Goal: Check status: Check status

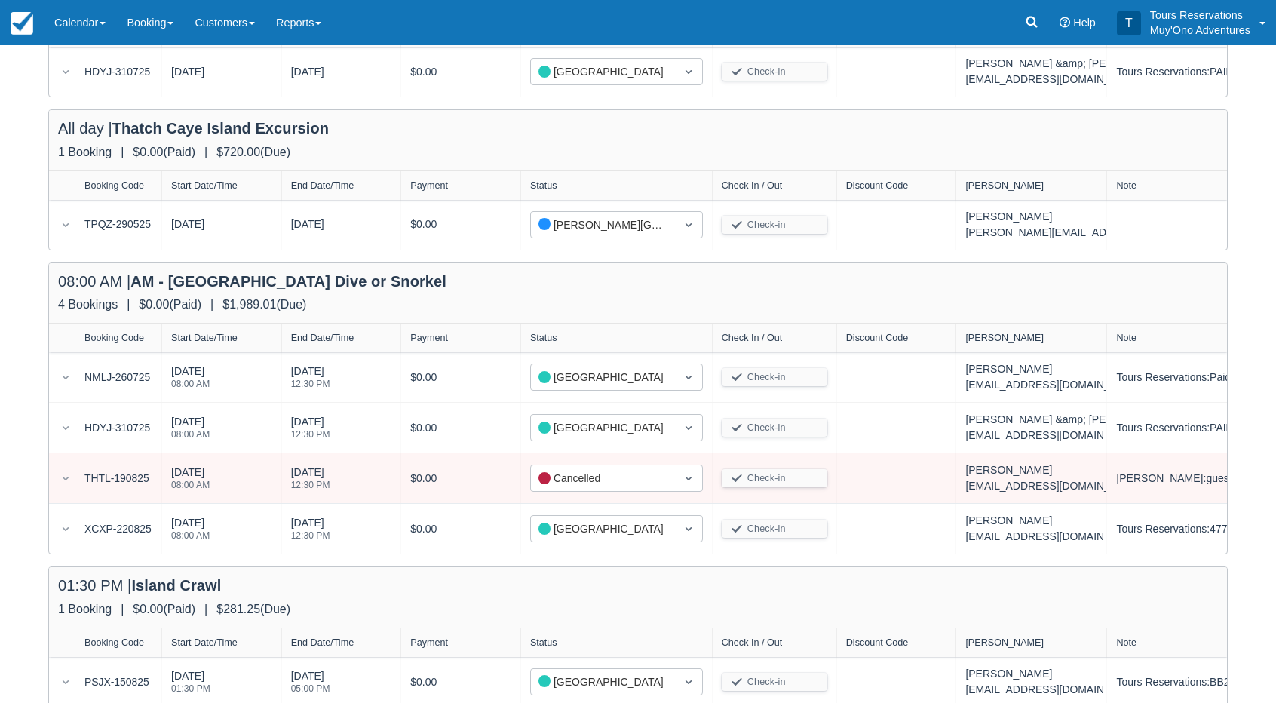
scroll to position [423, 0]
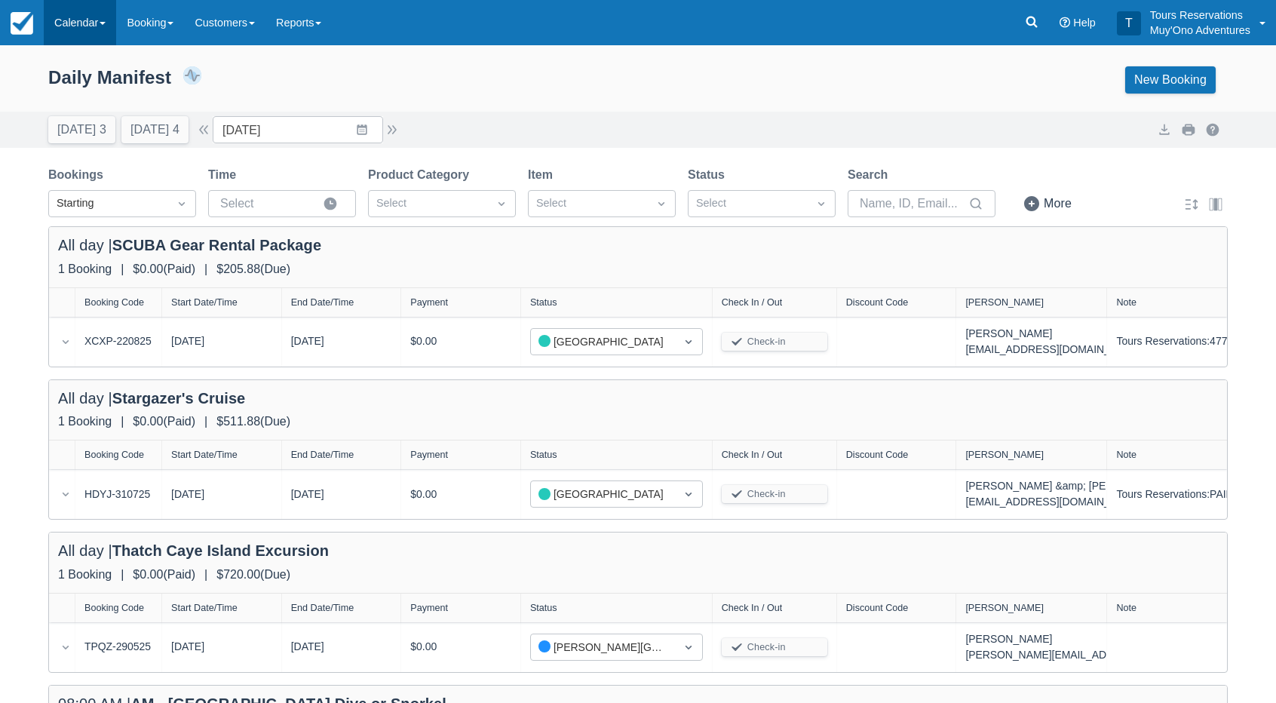
click at [113, 22] on link "Calendar" at bounding box center [80, 22] width 72 height 45
click at [87, 118] on link "Inventory" at bounding box center [103, 128] width 119 height 32
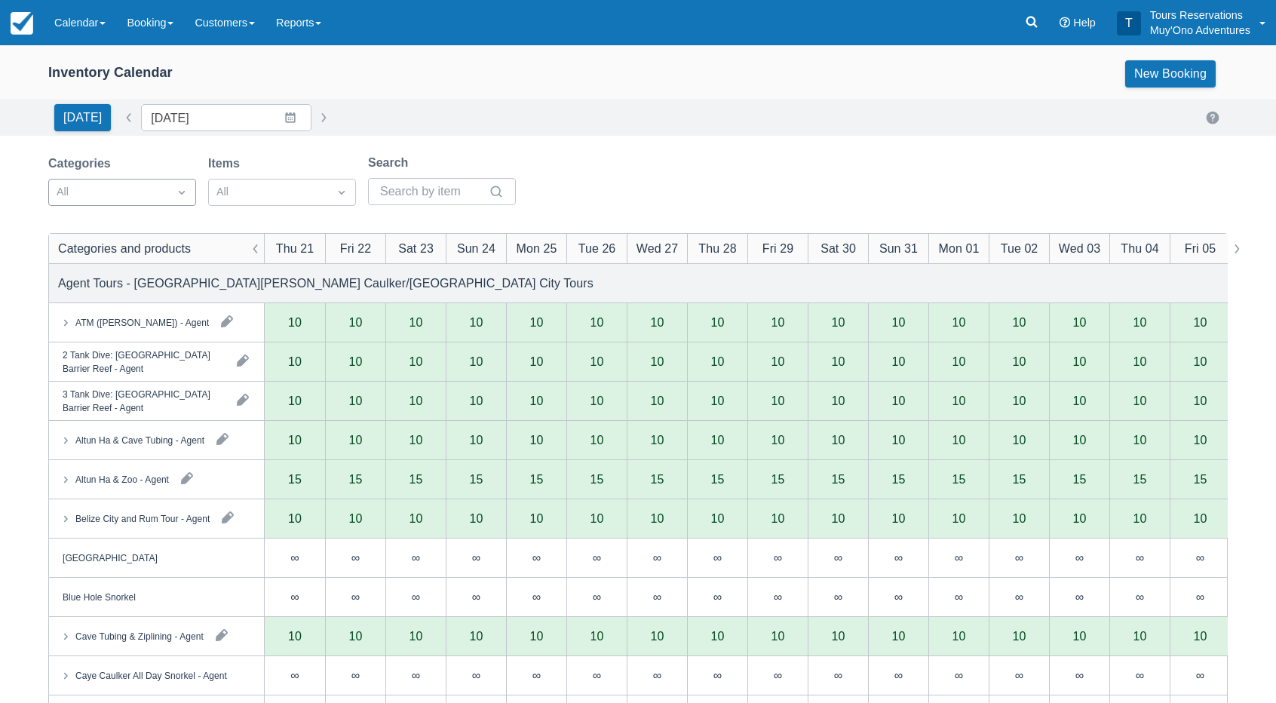
click at [136, 202] on div "All" at bounding box center [108, 192] width 119 height 24
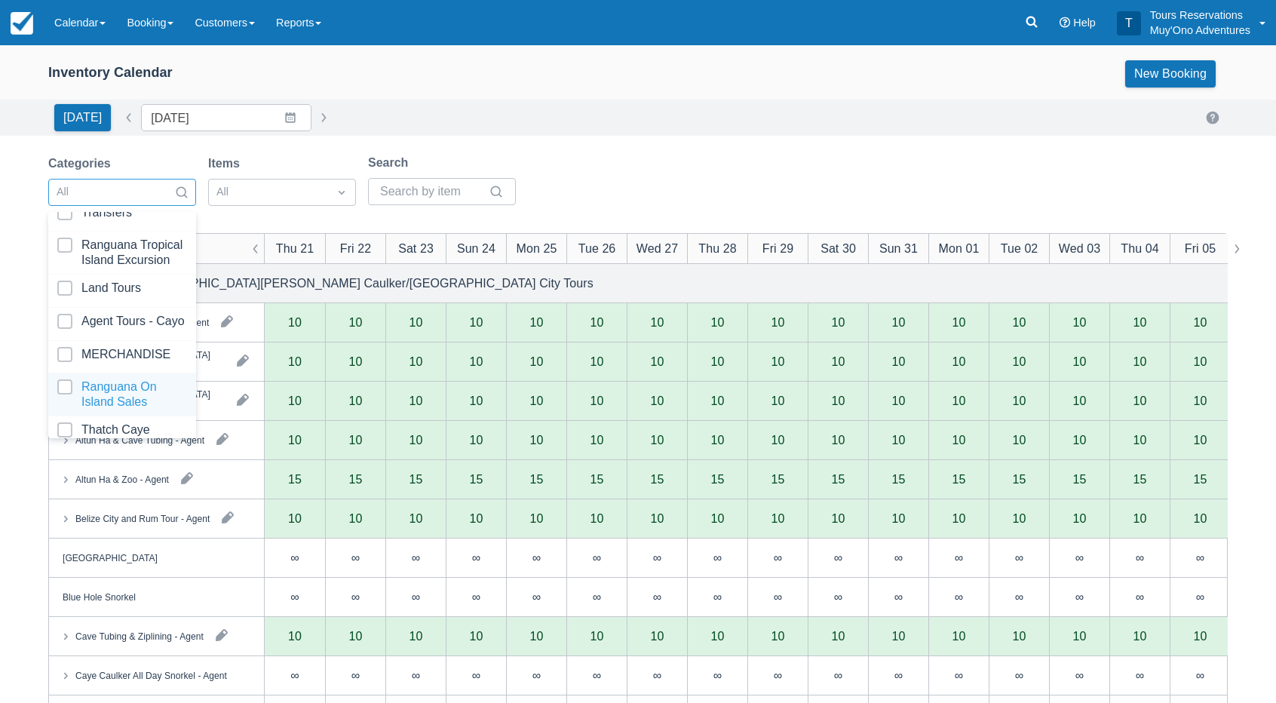
scroll to position [149, 0]
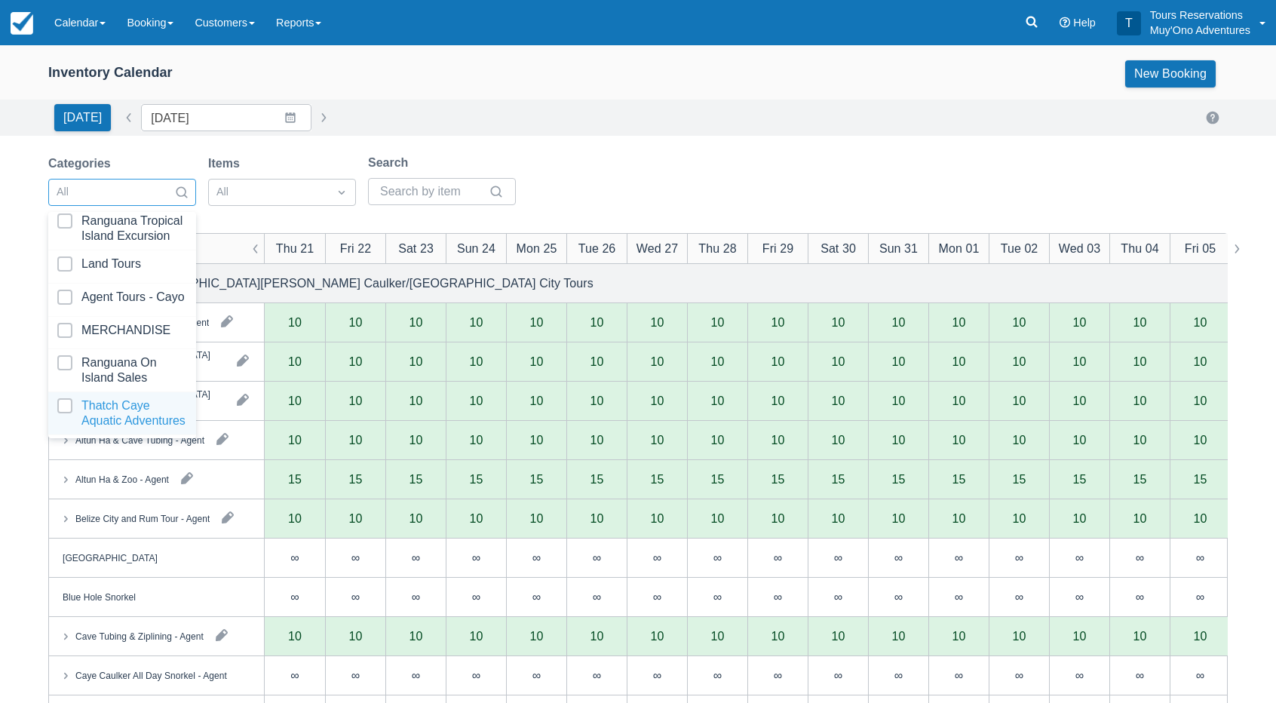
click at [127, 398] on div at bounding box center [122, 413] width 130 height 30
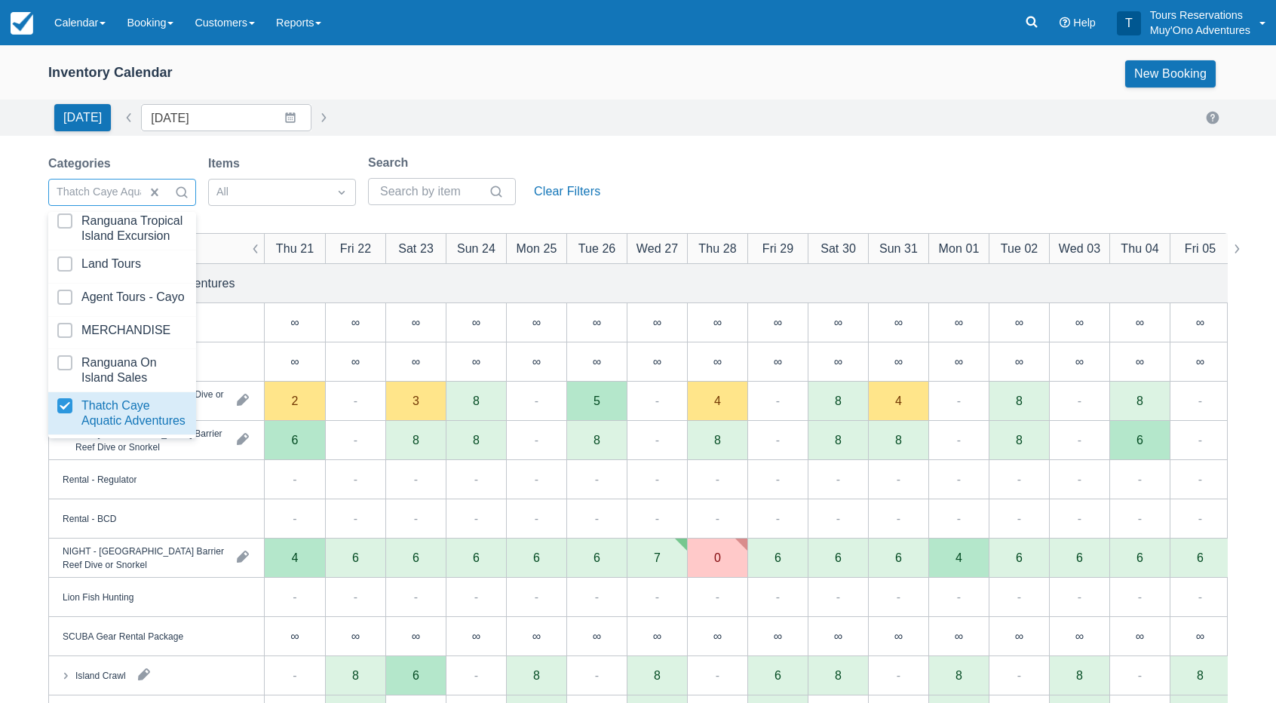
click at [601, 140] on div "Inventory Calendar New Booking Today Date 08/21/25 Navigate forward to interact…" at bounding box center [638, 483] width 1276 height 876
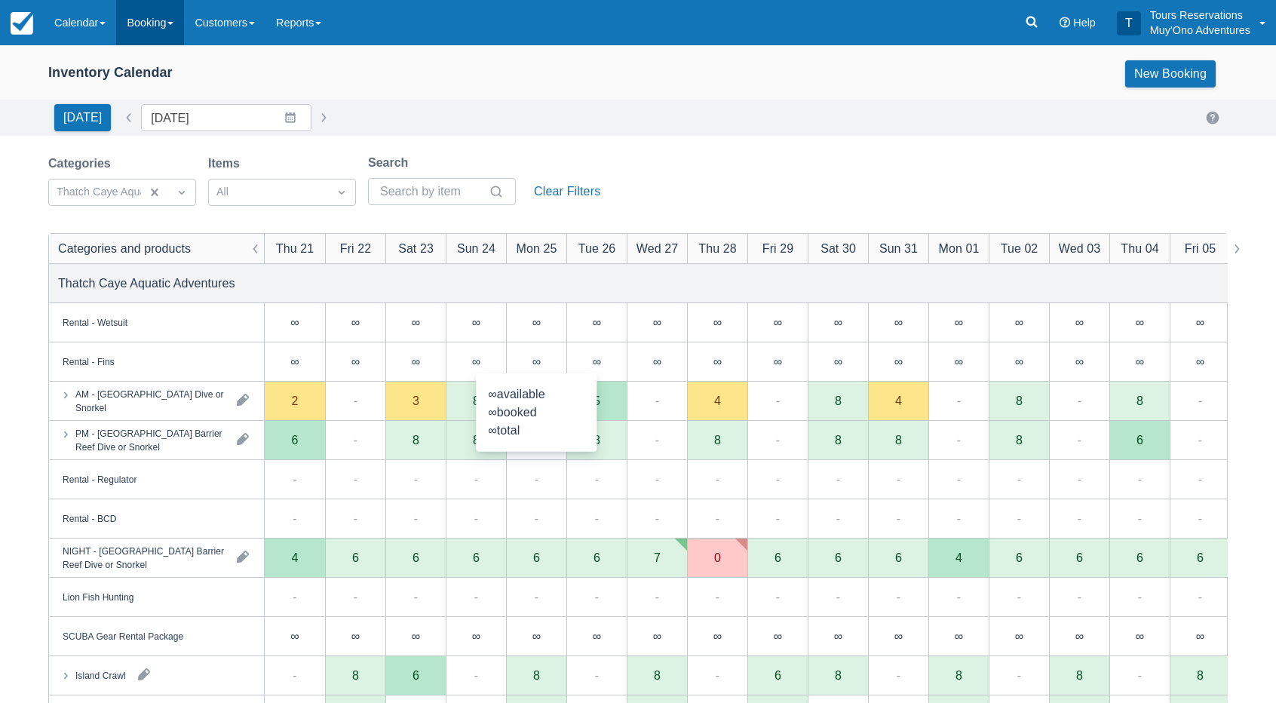
click at [156, 35] on link "Booking" at bounding box center [150, 22] width 68 height 45
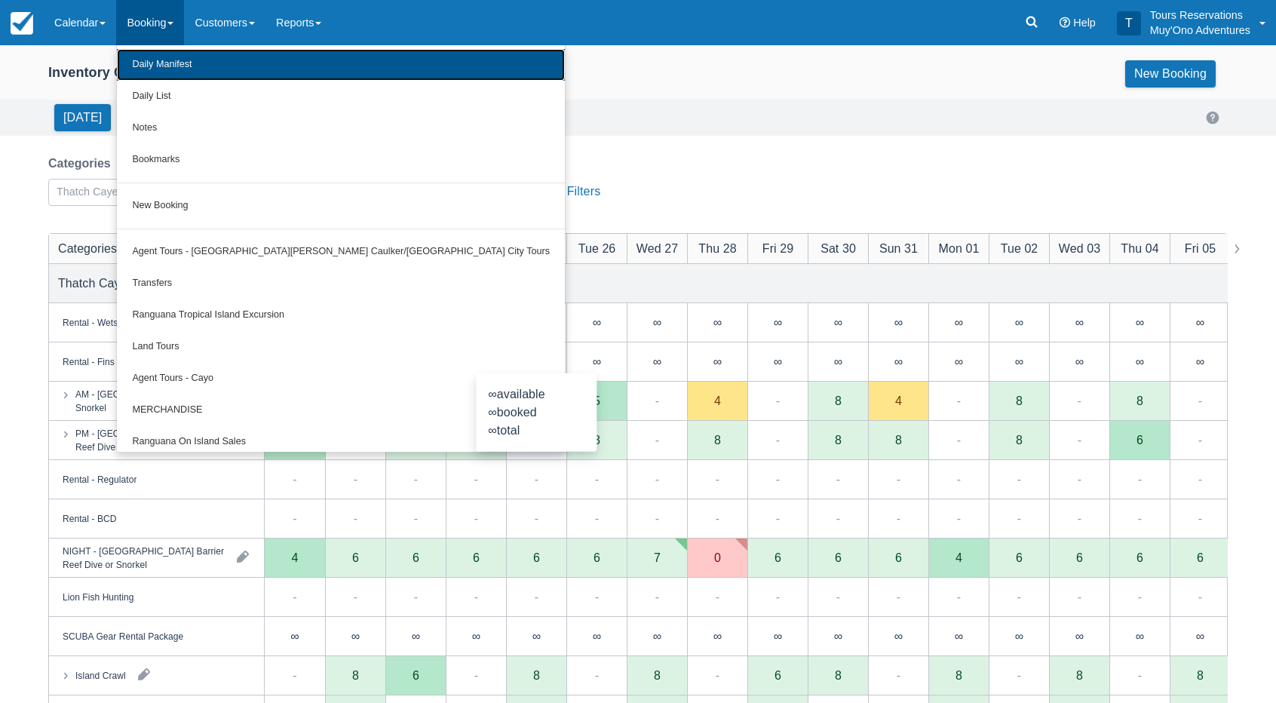
click at [170, 70] on link "Daily Manifest" at bounding box center [341, 65] width 448 height 32
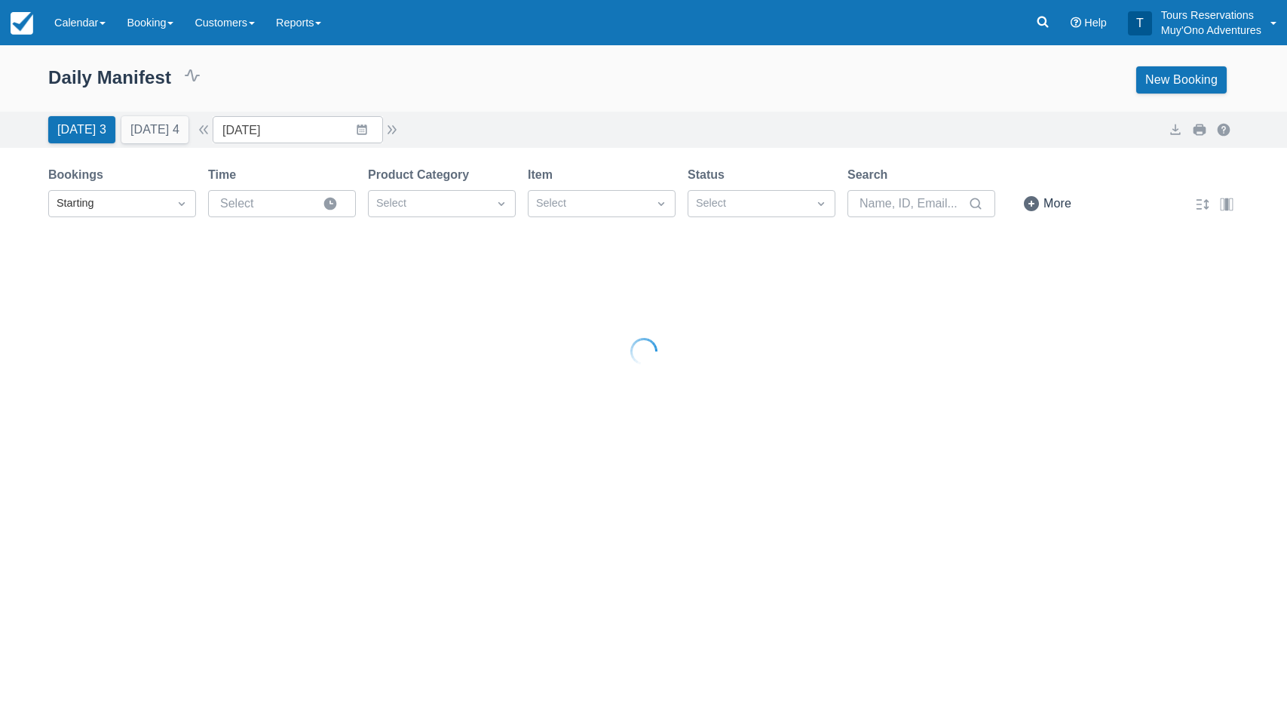
click at [155, 149] on div "Daily Manifest 0 Bookings $0.00 Booking Revenue View Revenue Report New Booking…" at bounding box center [643, 135] width 1287 height 181
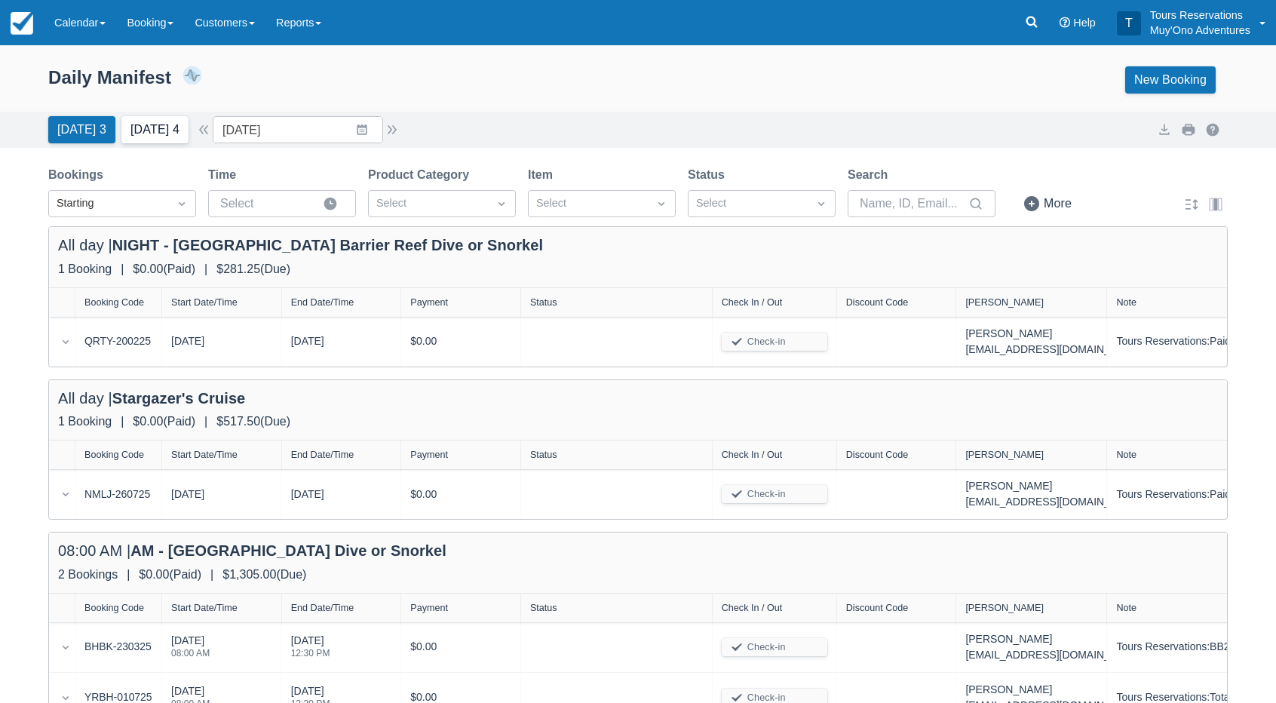
click at [157, 137] on button "[DATE] 4" at bounding box center [154, 129] width 67 height 27
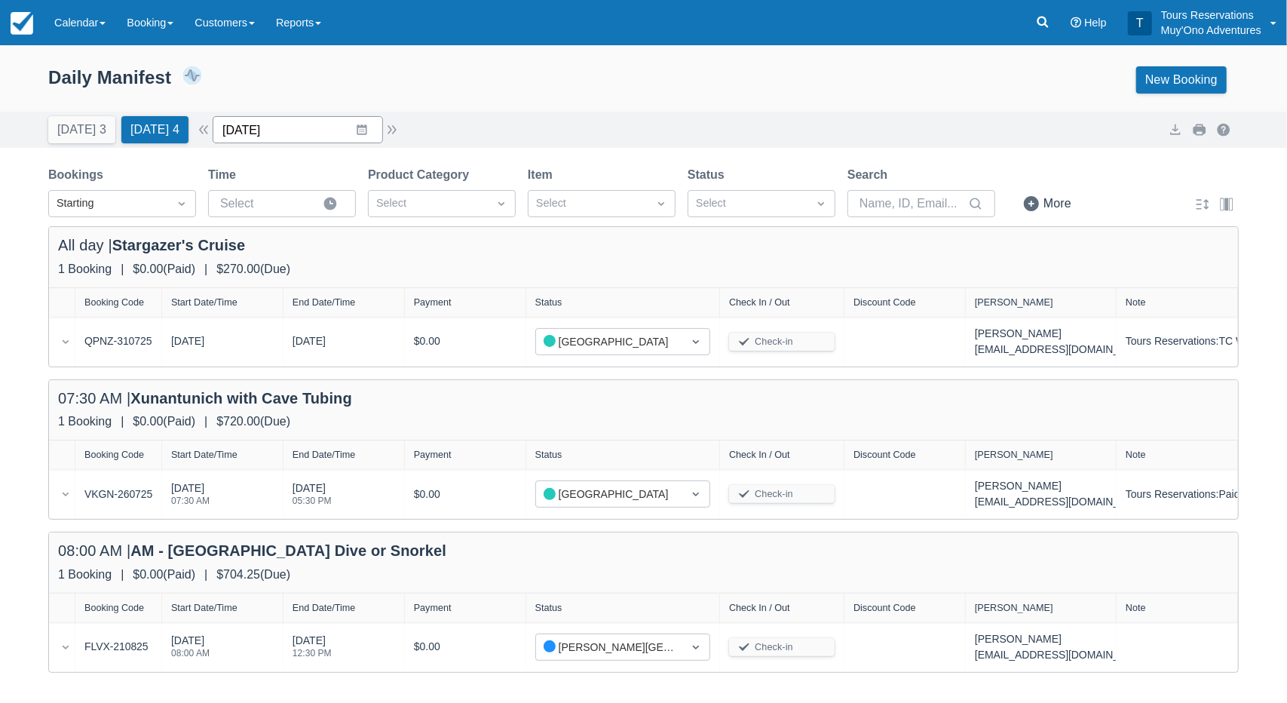
click at [304, 121] on input "08/22/25" at bounding box center [298, 129] width 170 height 27
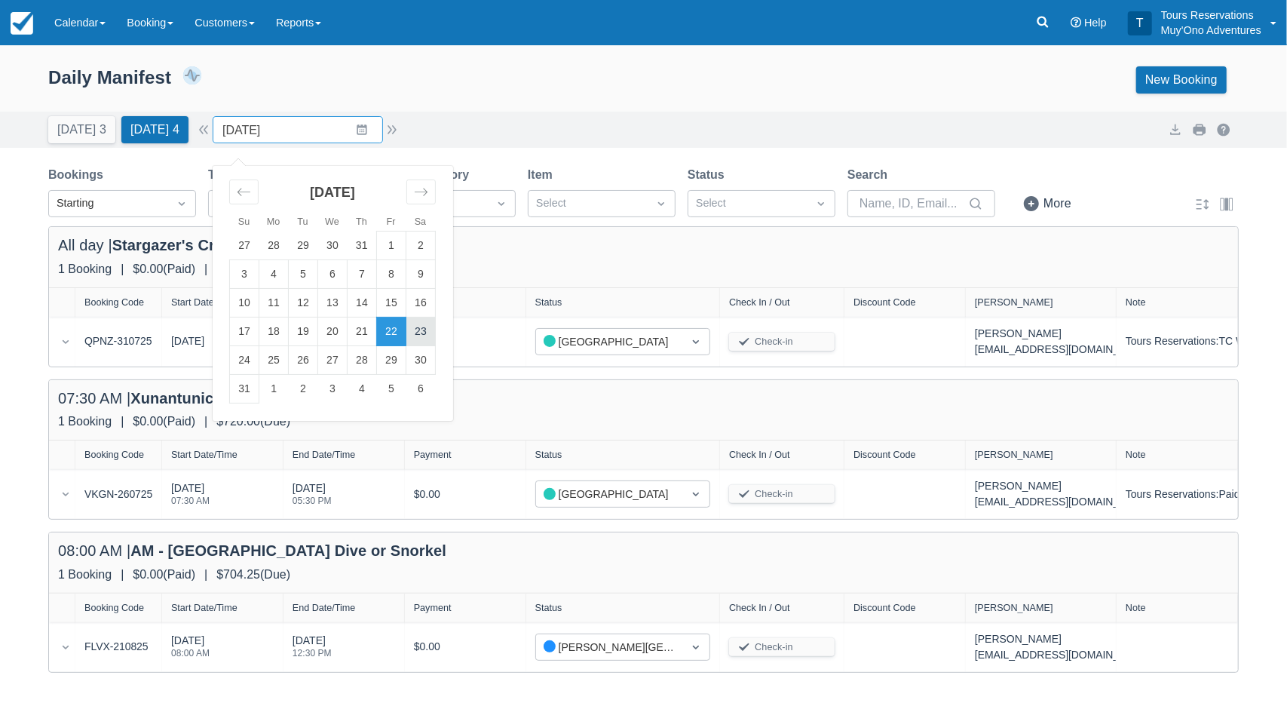
click at [436, 323] on td "23" at bounding box center [420, 331] width 29 height 29
type input "[DATE]"
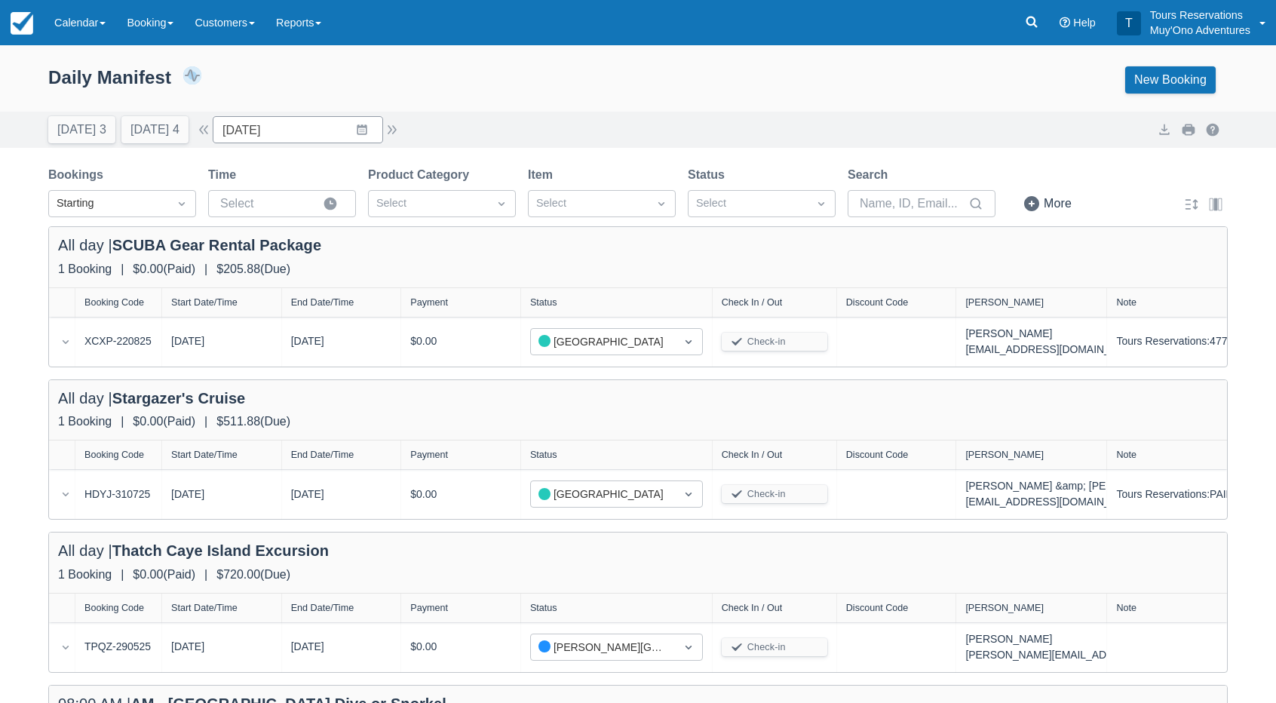
click at [496, 103] on div "Daily Manifest 6 Bookings $2,236.51 Booking Revenue View Revenue Report New Boo…" at bounding box center [638, 82] width 1276 height 57
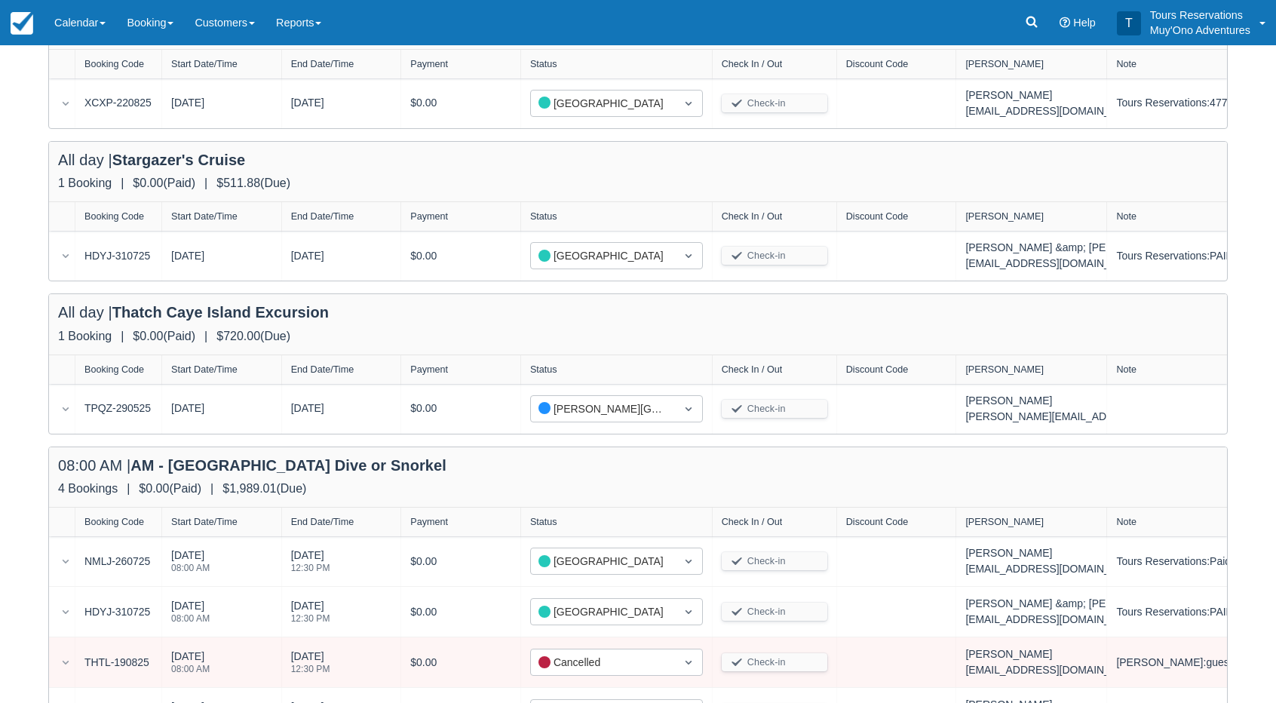
scroll to position [423, 0]
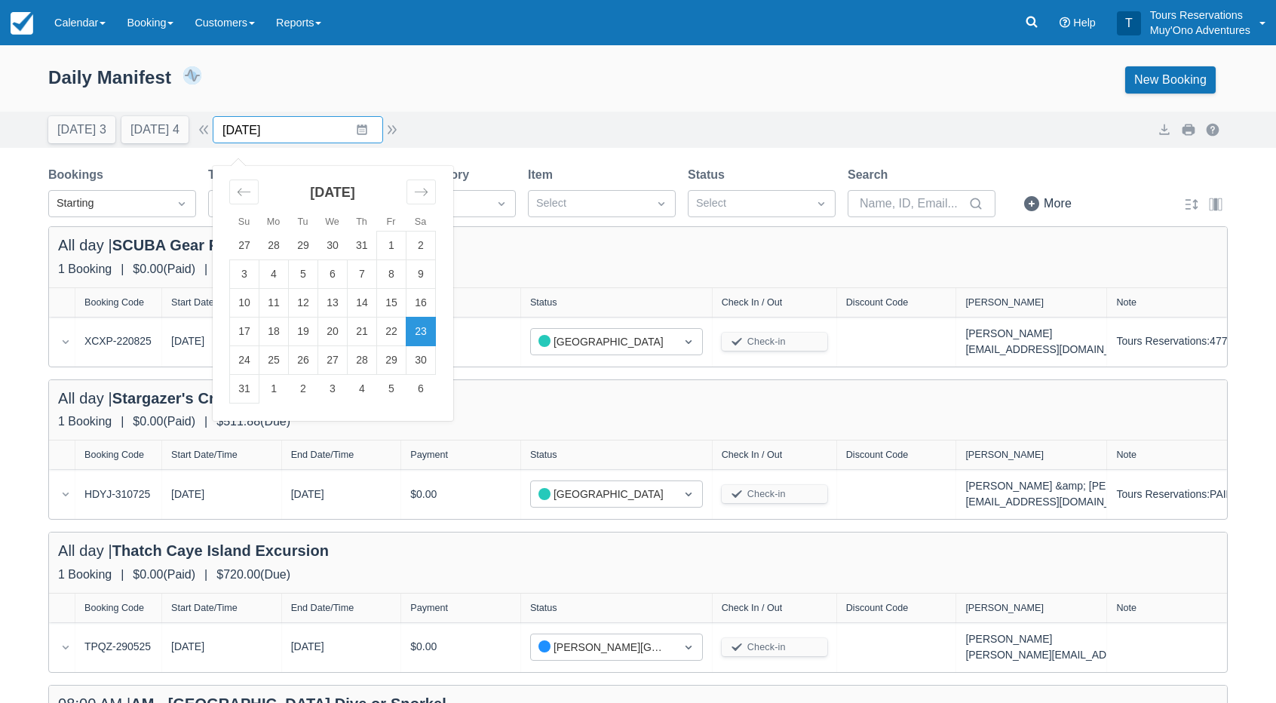
click at [294, 133] on input "[DATE]" at bounding box center [298, 129] width 170 height 27
click at [259, 357] on td "24" at bounding box center [244, 360] width 29 height 29
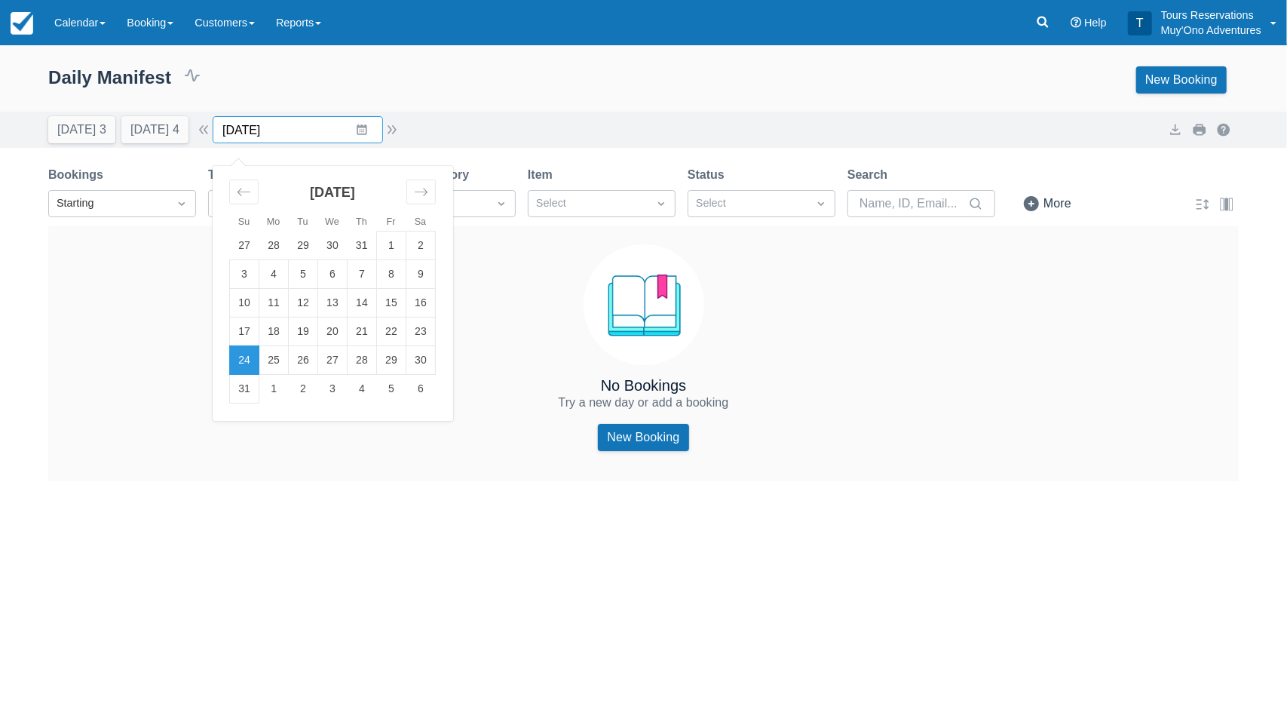
click at [275, 137] on input "[DATE]" at bounding box center [298, 129] width 170 height 27
click at [430, 342] on td "23" at bounding box center [420, 331] width 29 height 29
type input "[DATE]"
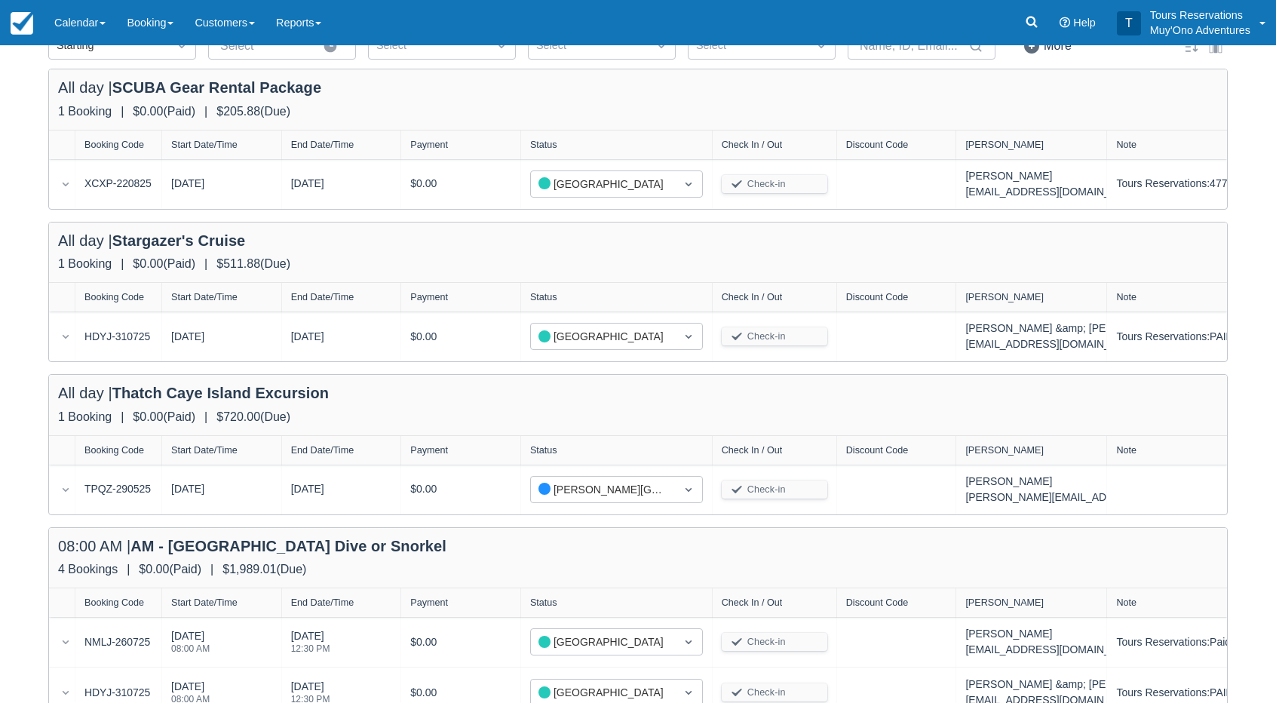
scroll to position [226, 0]
